Goal: Check status: Check status

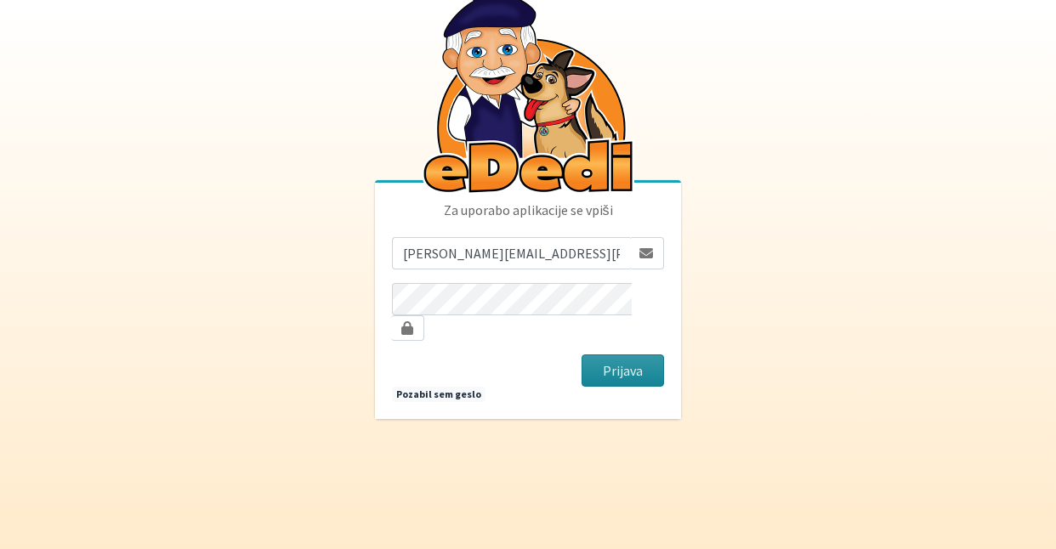
click at [603, 355] on button "Prijava" at bounding box center [623, 371] width 82 height 32
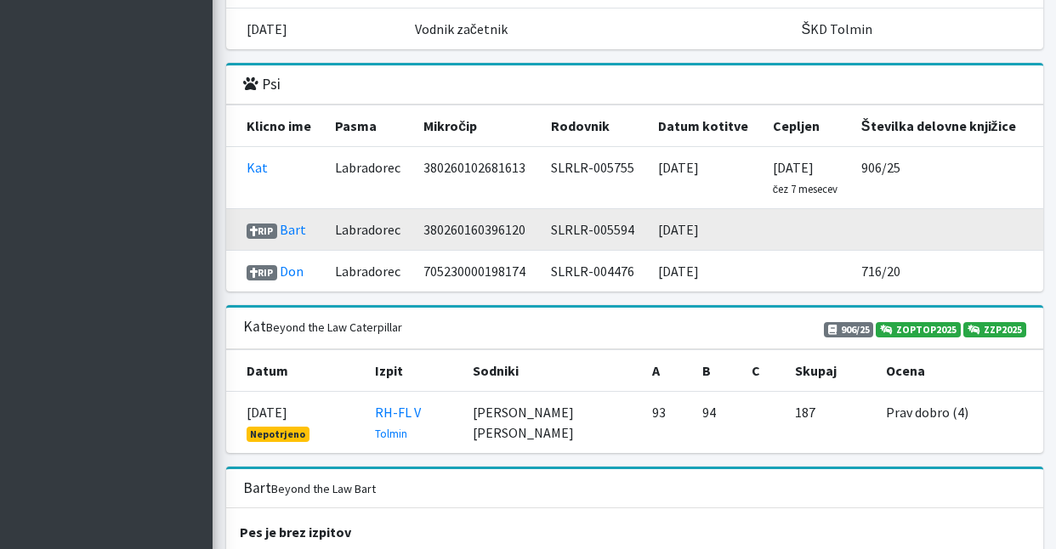
scroll to position [2034, 0]
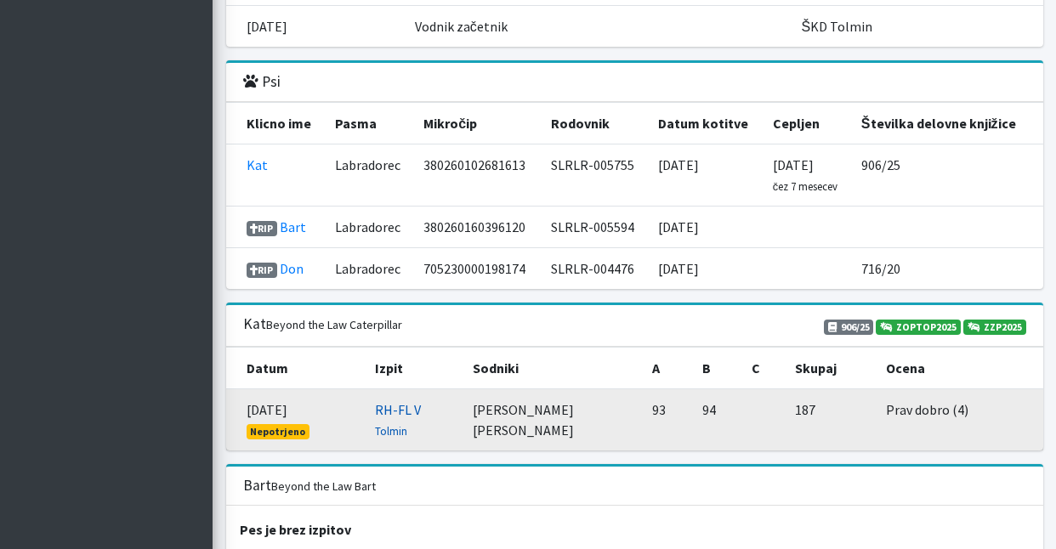
drag, startPoint x: 430, startPoint y: 406, endPoint x: 395, endPoint y: 402, distance: 35.0
click at [377, 402] on td "RH-FL V Tolmin" at bounding box center [414, 420] width 98 height 62
copy link "RH-FL V"
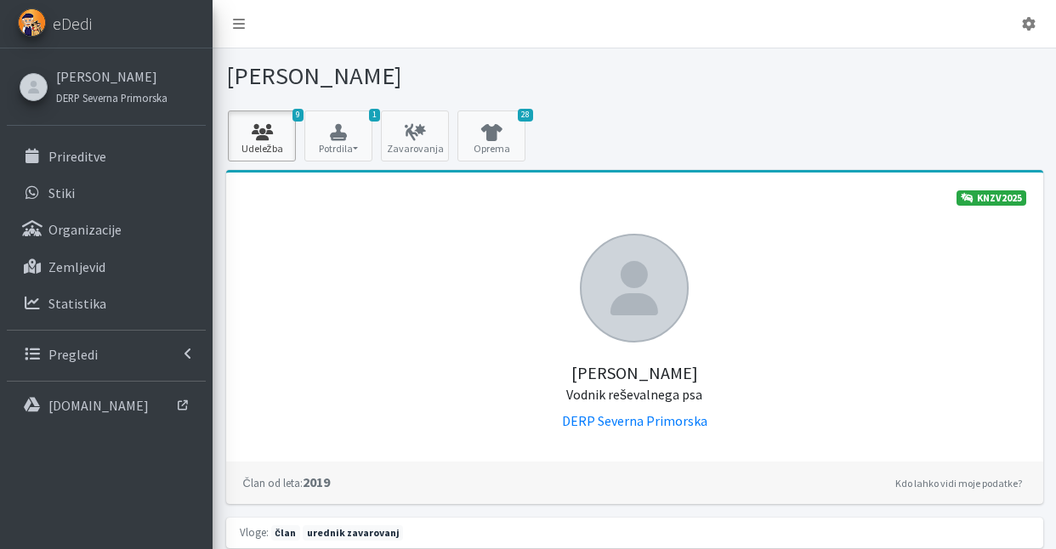
click at [283, 142] on link "9 Udeležba" at bounding box center [262, 136] width 68 height 51
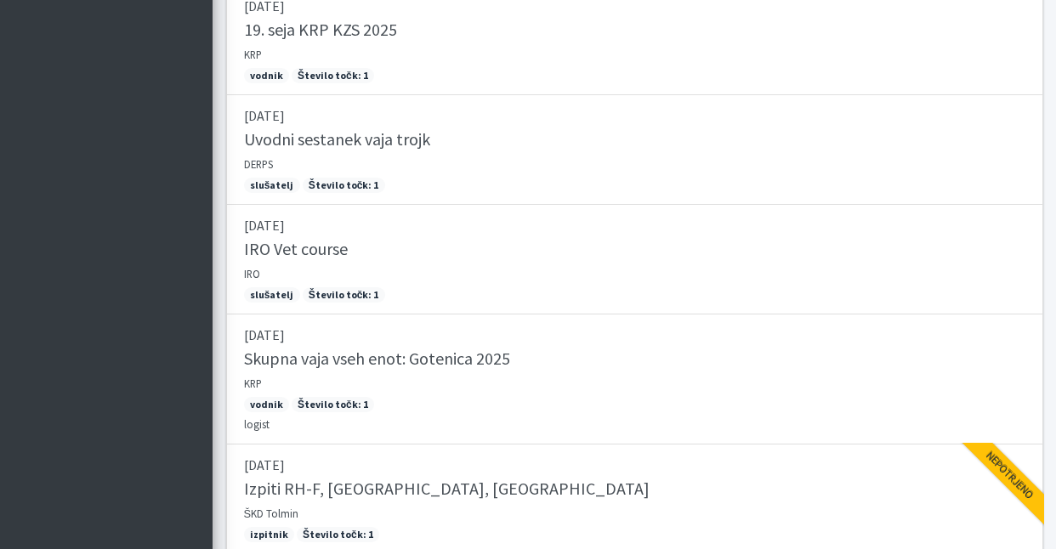
scroll to position [796, 0]
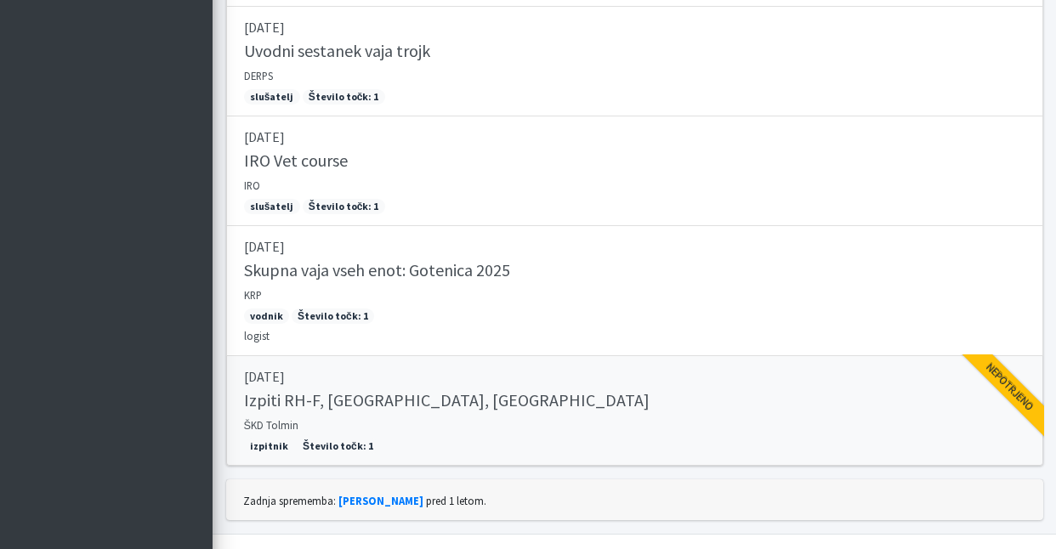
click at [494, 409] on div "Izpiti RH-F, FL, MT" at bounding box center [634, 402] width 781 height 24
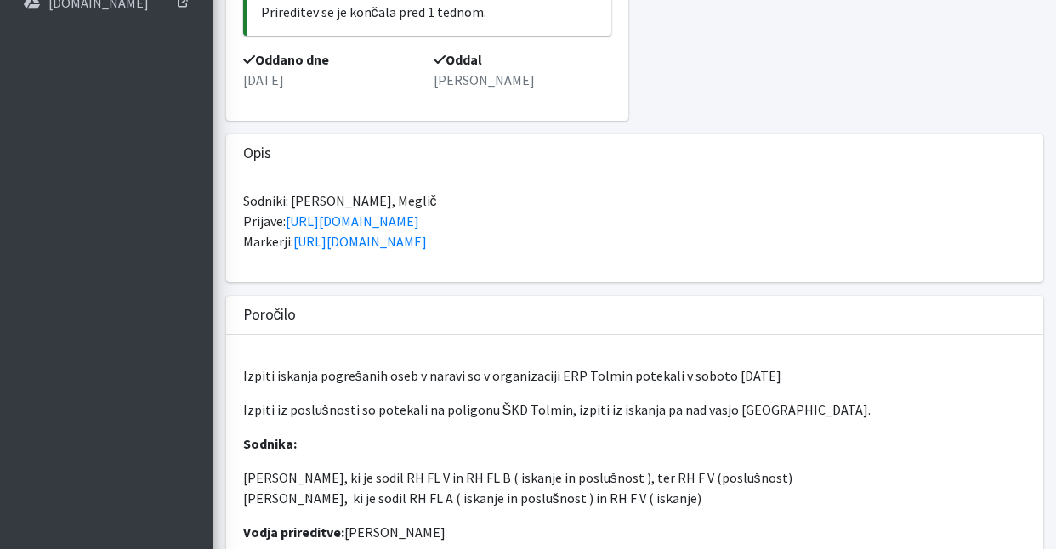
scroll to position [442, 0]
